Goal: Transaction & Acquisition: Purchase product/service

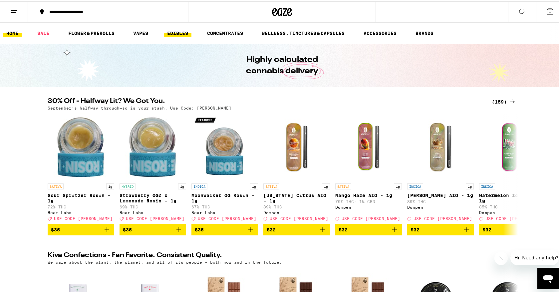
click at [179, 31] on link "EDIBLES" at bounding box center [178, 32] width 28 height 8
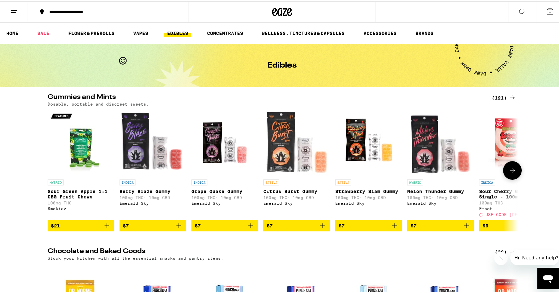
click at [512, 173] on icon at bounding box center [513, 169] width 8 height 8
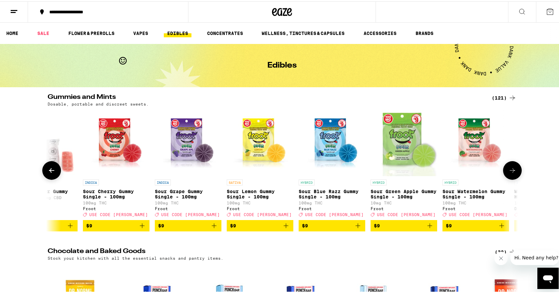
click at [512, 173] on icon at bounding box center [513, 169] width 8 height 8
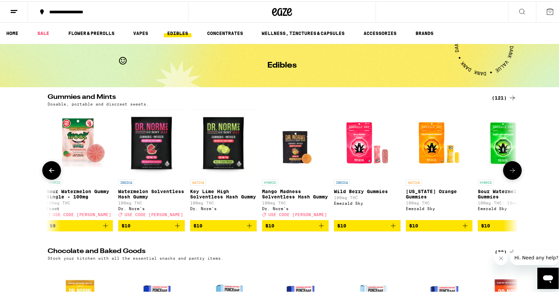
click at [511, 172] on icon at bounding box center [512, 169] width 5 height 5
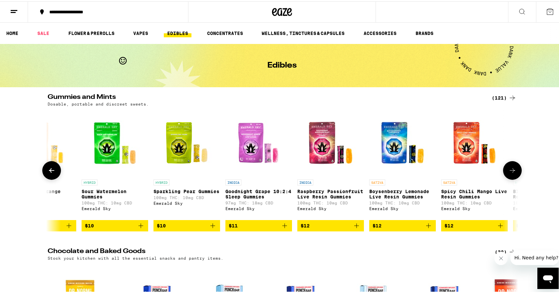
click at [511, 172] on icon at bounding box center [512, 169] width 5 height 5
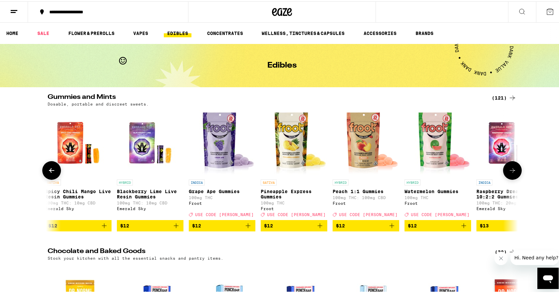
click at [511, 172] on icon at bounding box center [512, 169] width 5 height 5
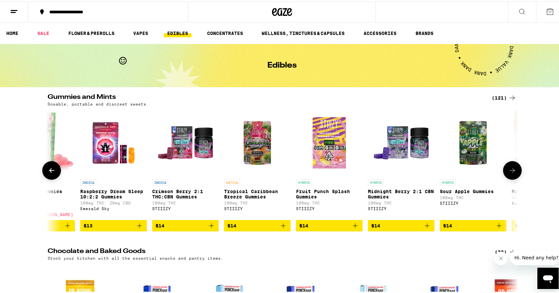
click at [511, 172] on icon at bounding box center [512, 169] width 5 height 5
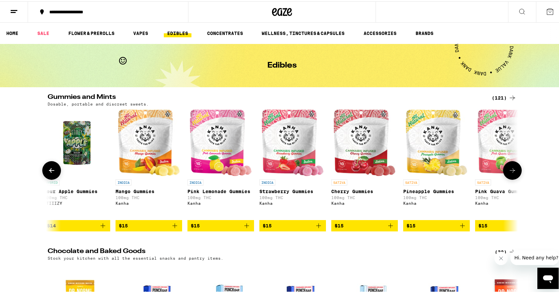
click at [511, 172] on icon at bounding box center [512, 169] width 5 height 5
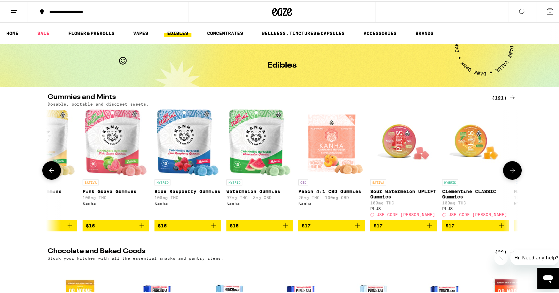
scroll to position [0, 2775]
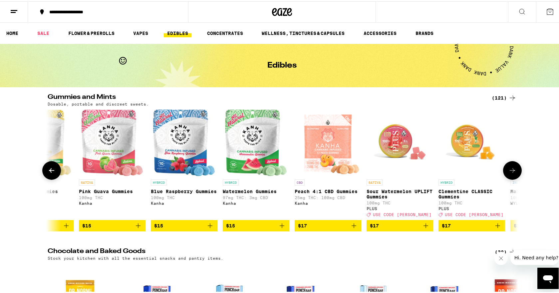
click at [511, 172] on icon at bounding box center [512, 169] width 5 height 5
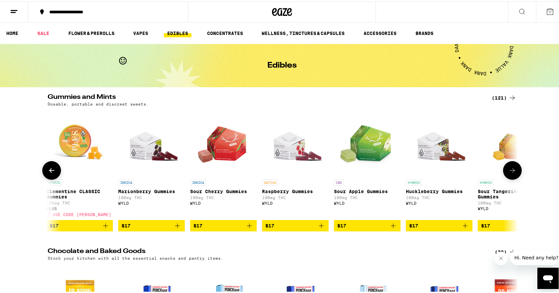
scroll to position [0, 3171]
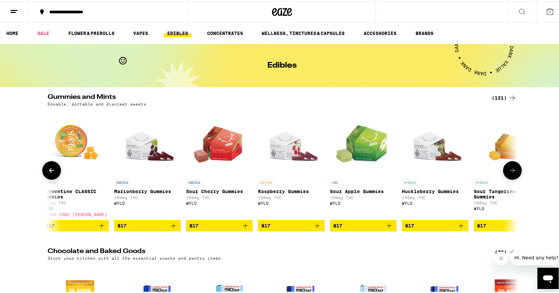
click at [511, 172] on icon at bounding box center [512, 169] width 5 height 5
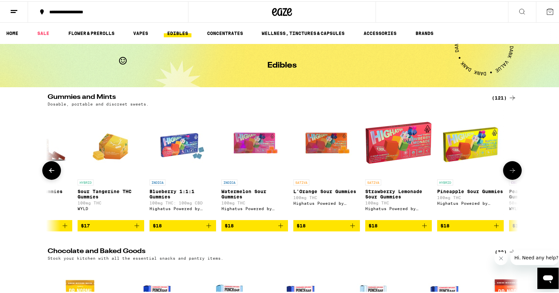
click at [511, 172] on icon at bounding box center [512, 169] width 5 height 5
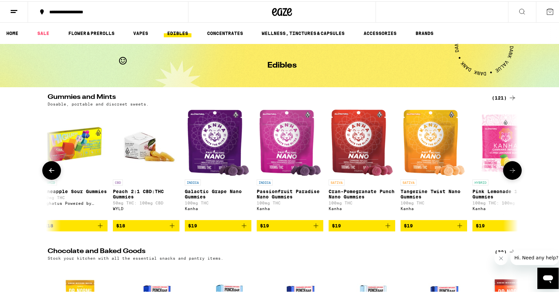
click at [511, 172] on icon at bounding box center [512, 169] width 5 height 5
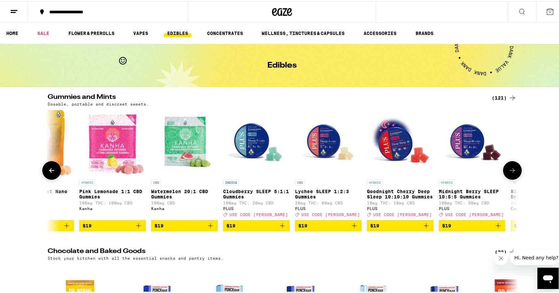
scroll to position [0, 4360]
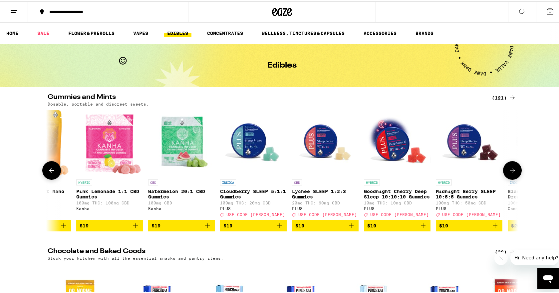
click at [422, 228] on icon "Add to bag" at bounding box center [423, 225] width 8 height 8
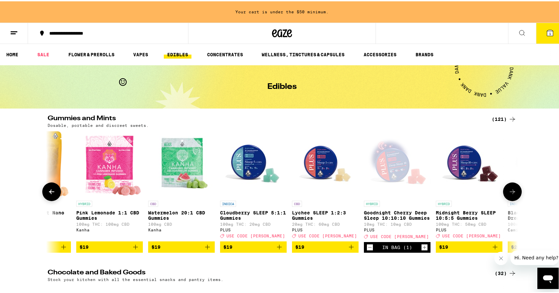
click at [422, 250] on icon "Increment" at bounding box center [425, 246] width 6 height 8
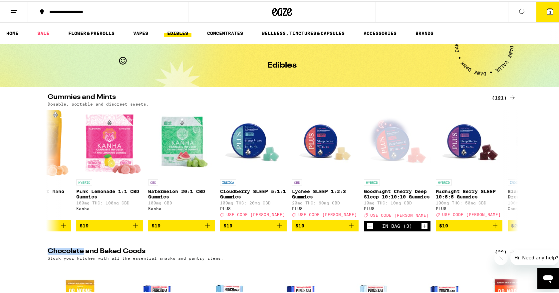
click at [423, 228] on icon "Increment" at bounding box center [425, 225] width 6 height 8
click at [423, 229] on icon "Increment" at bounding box center [425, 225] width 6 height 8
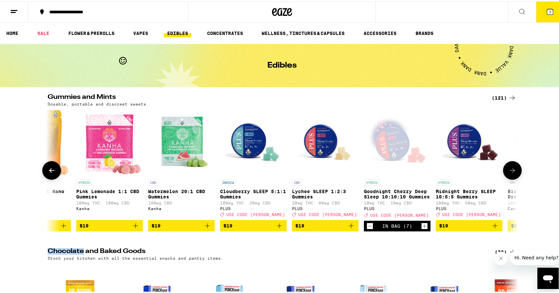
click at [423, 229] on icon "Increment" at bounding box center [425, 225] width 6 height 8
click at [547, 11] on icon at bounding box center [550, 10] width 6 height 6
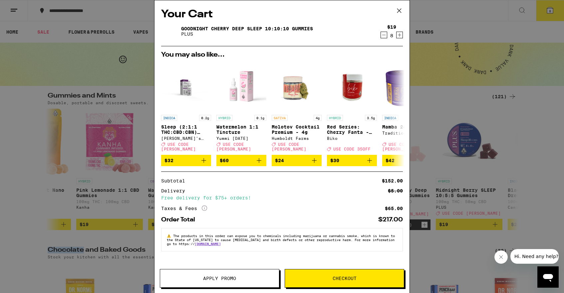
click at [240, 279] on span "Apply Promo" at bounding box center [219, 278] width 119 height 5
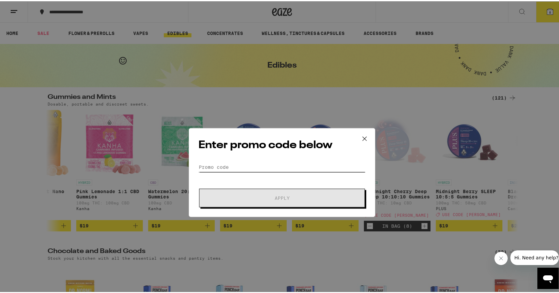
click at [228, 137] on input "Promo Code" at bounding box center [282, 141] width 167 height 10
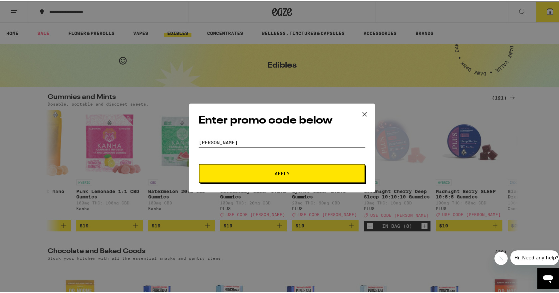
type input "[PERSON_NAME]"
click at [264, 169] on button "Apply" at bounding box center [282, 172] width 166 height 19
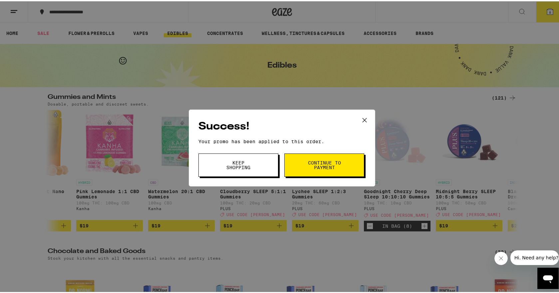
click at [319, 164] on span "Continue to payment" at bounding box center [324, 163] width 34 height 9
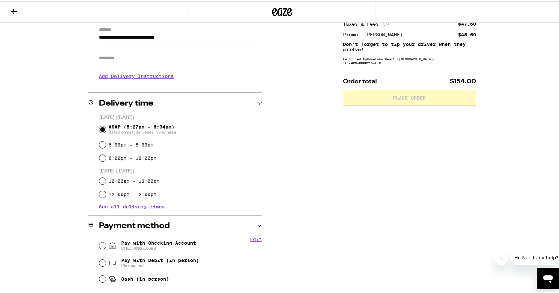
scroll to position [118, 0]
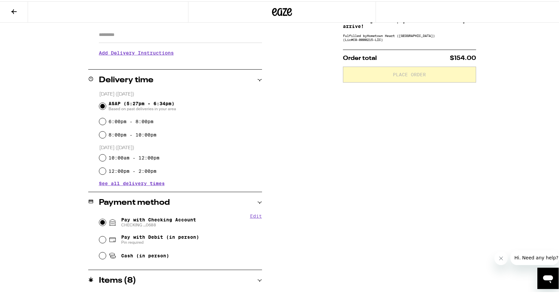
click at [101, 221] on input "Pay with Checking Account CHECKING ...0688" at bounding box center [102, 221] width 7 height 7
radio input "true"
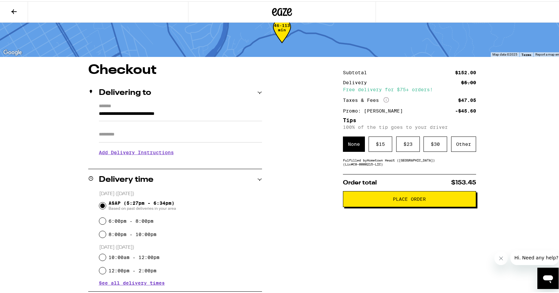
scroll to position [0, 0]
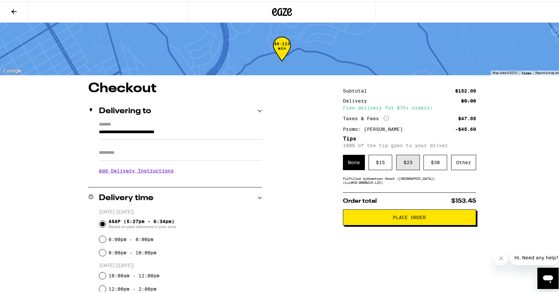
click at [404, 163] on div "$ 23" at bounding box center [408, 161] width 24 height 15
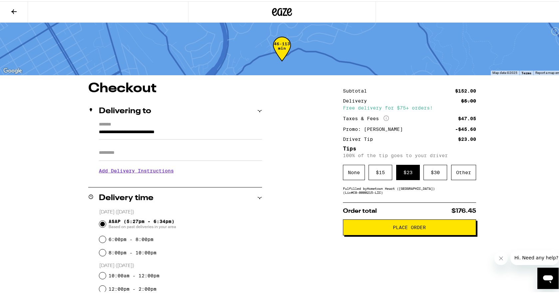
click at [412, 227] on span "Place Order" at bounding box center [409, 226] width 33 height 5
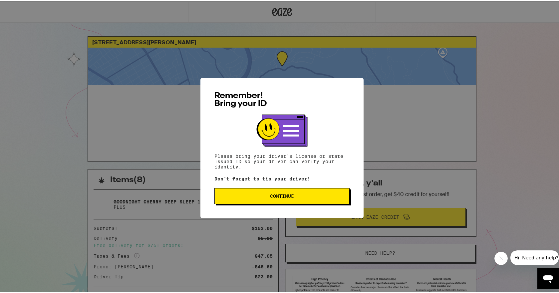
click at [270, 191] on button "Continue" at bounding box center [282, 195] width 135 height 16
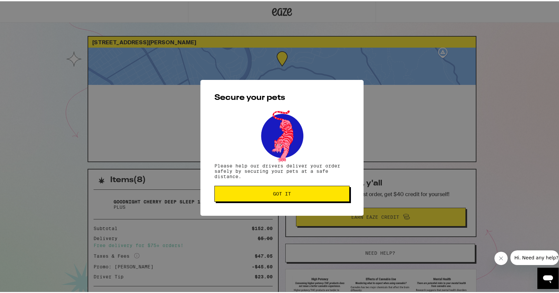
click at [265, 190] on button "Got it" at bounding box center [282, 193] width 135 height 16
